Goal: Transaction & Acquisition: Purchase product/service

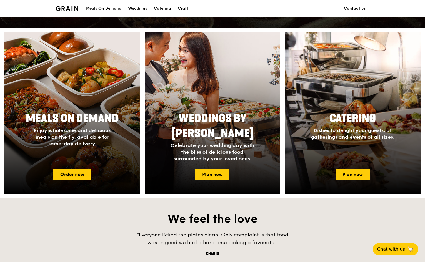
click at [102, 150] on div "Meals On Demand Enjoy wholesome and delicious meals on the fly, available for s…" at bounding box center [72, 137] width 136 height 56
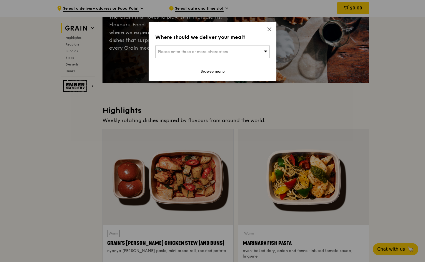
scroll to position [83, 0]
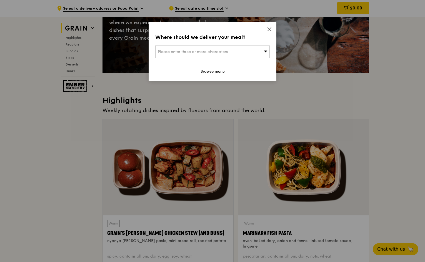
click at [258, 51] on div "Please enter three or more characters" at bounding box center [212, 52] width 114 height 13
type input "wework"
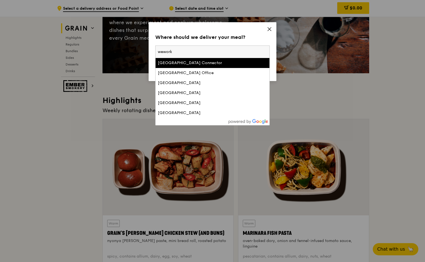
click at [229, 56] on input "wework" at bounding box center [213, 52] width 114 height 12
drag, startPoint x: 226, startPoint y: 55, endPoint x: 149, endPoint y: 52, distance: 77.6
click at [149, 52] on div "Where should we deliver your meal? Please enter three or more characters wework…" at bounding box center [213, 51] width 128 height 59
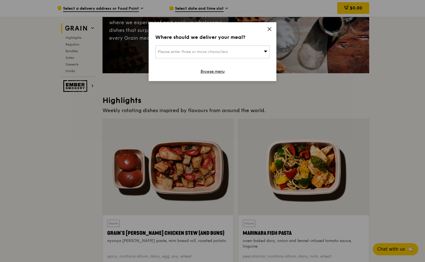
click at [173, 50] on span "Please enter three or more characters" at bounding box center [193, 51] width 70 height 5
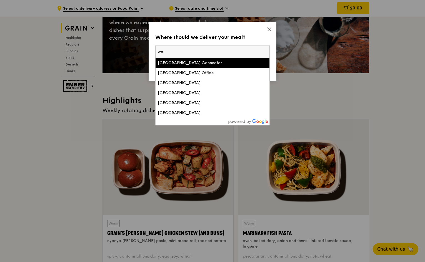
type input "w"
type input "y"
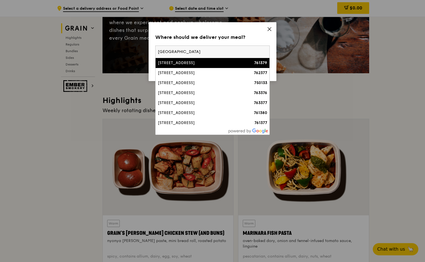
type input "[GEOGRAPHIC_DATA]"
click at [186, 63] on div "[STREET_ADDRESS]" at bounding box center [199, 63] width 82 height 6
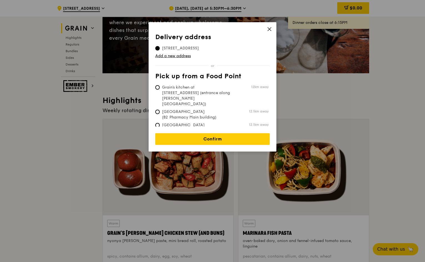
click at [268, 32] on span at bounding box center [269, 30] width 5 height 6
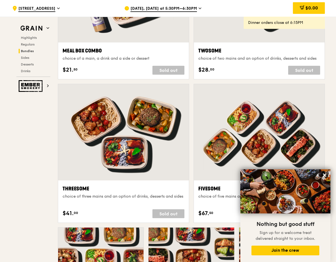
scroll to position [907, 0]
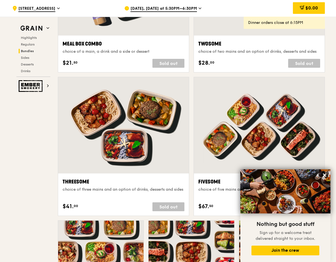
click at [324, 175] on icon at bounding box center [324, 175] width 3 height 3
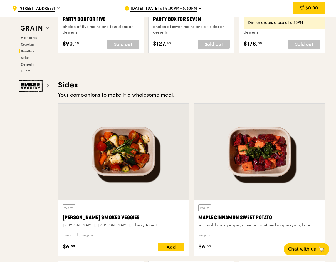
scroll to position [1185, 0]
